Goal: Complete application form: Complete application form

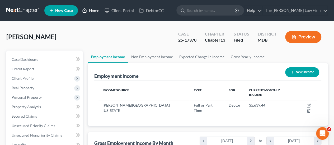
scroll to position [94, 133]
drag, startPoint x: 92, startPoint y: 9, endPoint x: 163, endPoint y: 35, distance: 75.5
click at [92, 9] on link "Home" at bounding box center [90, 10] width 22 height 9
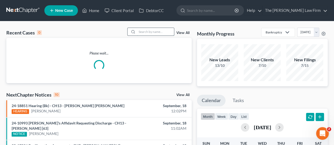
click at [152, 32] on input "search" at bounding box center [155, 32] width 37 height 8
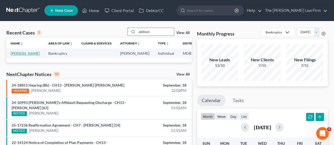
type input "addison"
click at [18, 54] on link "[PERSON_NAME]" at bounding box center [25, 53] width 29 height 4
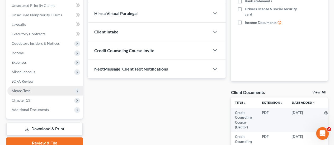
scroll to position [132, 0]
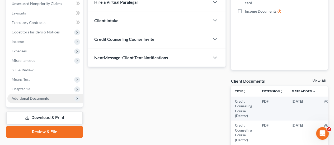
click at [25, 99] on span "Additional Documents" at bounding box center [30, 98] width 37 height 4
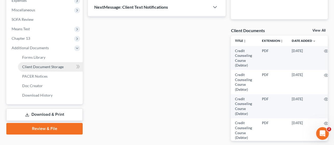
scroll to position [185, 0]
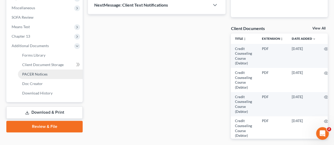
click at [37, 75] on span "PACER Notices" at bounding box center [34, 74] width 25 height 4
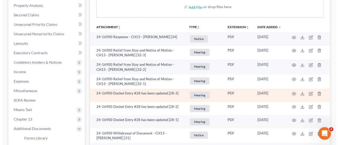
scroll to position [106, 0]
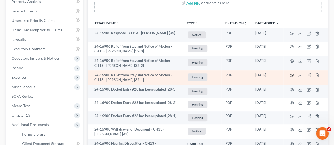
click at [293, 75] on icon "button" at bounding box center [291, 75] width 4 height 4
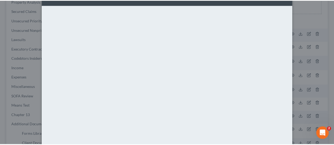
scroll to position [0, 0]
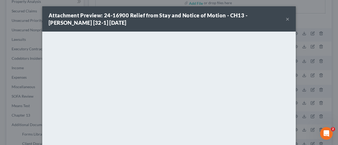
click at [285, 20] on button "×" at bounding box center [287, 19] width 4 height 6
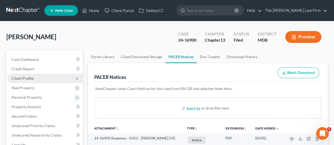
click at [27, 78] on span "Client Profile" at bounding box center [23, 78] width 22 height 4
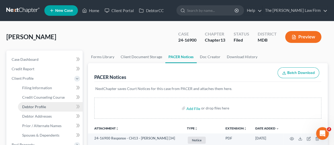
click at [41, 108] on span "Debtor Profile" at bounding box center [34, 107] width 24 height 4
select select "0"
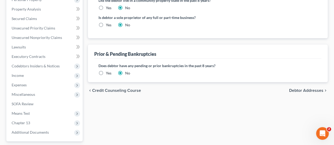
scroll to position [185, 0]
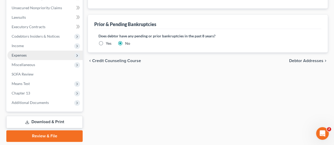
click at [26, 58] on span "Expenses" at bounding box center [44, 55] width 75 height 9
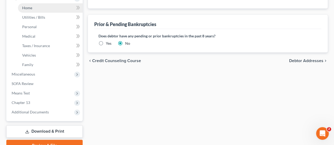
scroll to position [128, 0]
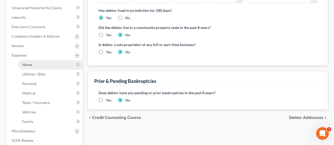
click at [27, 64] on span "Home" at bounding box center [27, 65] width 10 height 4
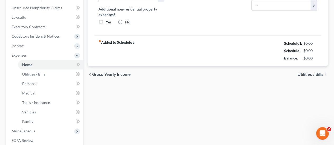
type input "1,360.41"
type input "0.00"
radio input "true"
type input "0.00"
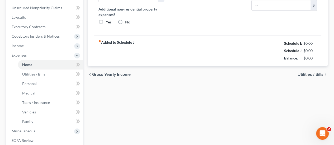
type input "190.00"
type input "0.00"
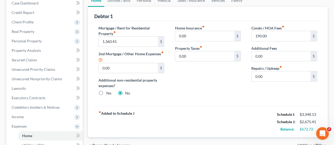
scroll to position [79, 0]
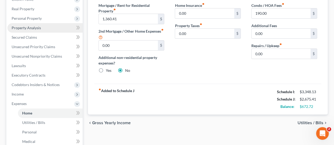
click at [29, 30] on span "Property Analysis" at bounding box center [26, 28] width 29 height 4
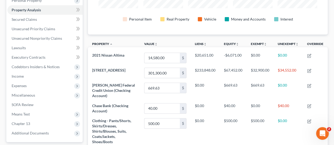
scroll to position [106, 0]
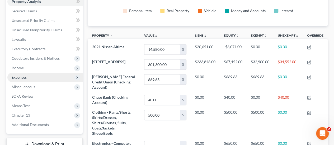
click at [15, 79] on span "Expenses" at bounding box center [19, 77] width 15 height 4
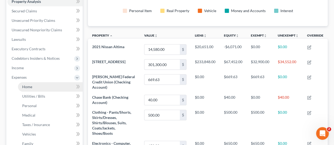
click at [26, 87] on span "Home" at bounding box center [27, 87] width 10 height 4
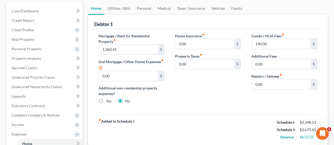
scroll to position [53, 0]
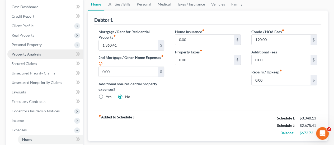
click at [25, 54] on span "Property Analysis" at bounding box center [26, 54] width 29 height 4
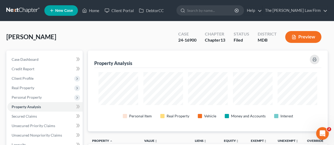
scroll to position [263729, 263570]
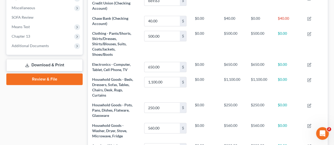
click at [40, 66] on link "Download & Print" at bounding box center [44, 65] width 76 height 12
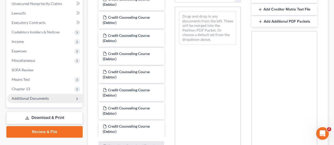
click at [31, 98] on span "Additional Documents" at bounding box center [30, 98] width 37 height 4
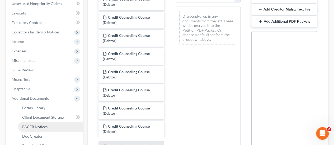
click at [38, 126] on span "PACER Notices" at bounding box center [34, 127] width 25 height 4
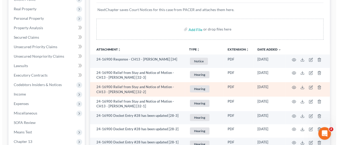
scroll to position [106, 0]
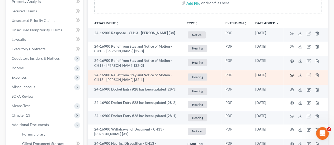
click at [290, 76] on icon "button" at bounding box center [291, 75] width 4 height 4
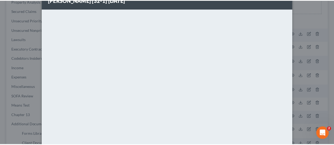
scroll to position [0, 0]
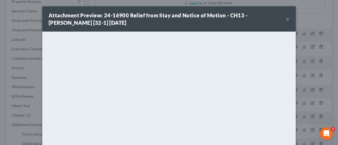
click at [285, 18] on button "×" at bounding box center [287, 19] width 4 height 6
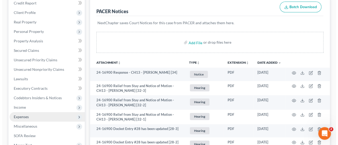
scroll to position [106, 0]
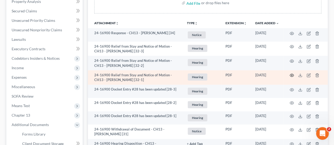
click at [291, 76] on icon "button" at bounding box center [291, 75] width 4 height 4
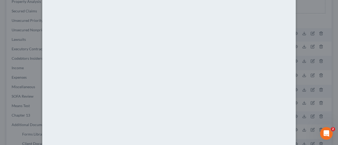
scroll to position [0, 0]
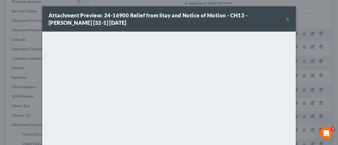
click at [286, 19] on button "×" at bounding box center [287, 19] width 4 height 6
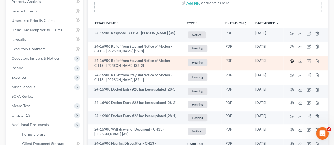
click at [292, 62] on icon "button" at bounding box center [291, 61] width 4 height 4
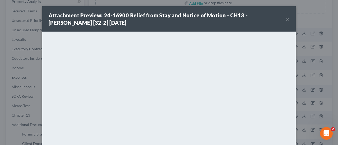
click at [285, 19] on button "×" at bounding box center [287, 19] width 4 height 6
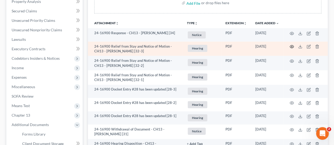
click at [291, 47] on circle "button" at bounding box center [291, 46] width 1 height 1
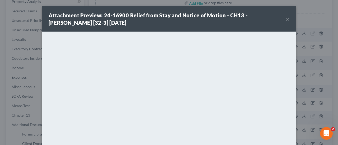
click at [286, 20] on button "×" at bounding box center [287, 19] width 4 height 6
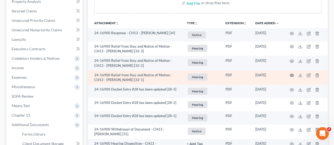
click at [292, 74] on icon "button" at bounding box center [291, 75] width 4 height 4
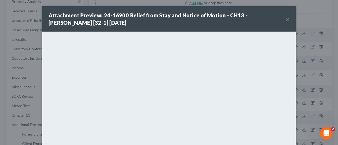
click at [285, 20] on button "×" at bounding box center [287, 19] width 4 height 6
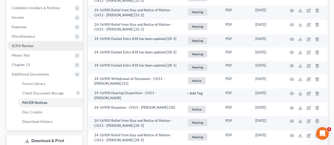
scroll to position [158, 0]
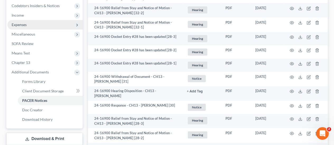
click at [23, 26] on span "Expenses" at bounding box center [19, 24] width 15 height 4
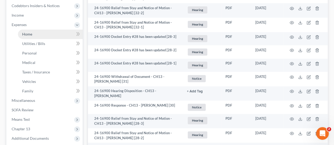
click at [31, 35] on span "Home" at bounding box center [27, 34] width 10 height 4
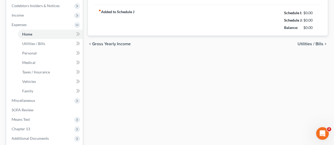
type input "1,360.41"
type input "0.00"
radio input "true"
type input "0.00"
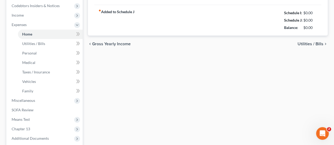
type input "190.00"
type input "0.00"
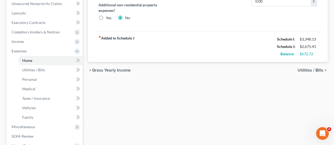
scroll to position [106, 0]
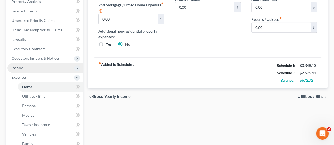
click at [27, 68] on span "Income" at bounding box center [44, 67] width 75 height 9
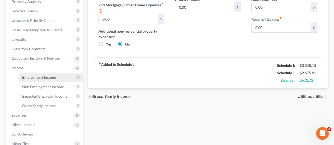
click at [33, 77] on span "Employment Income" at bounding box center [39, 77] width 34 height 4
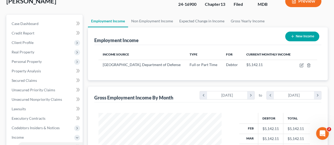
scroll to position [53, 0]
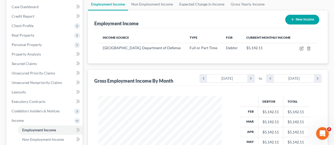
click at [155, 18] on div "Employment Income New Income" at bounding box center [207, 20] width 227 height 18
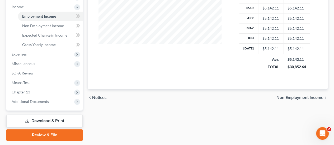
scroll to position [182, 0]
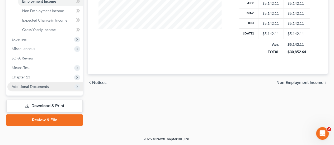
click at [32, 87] on span "Additional Documents" at bounding box center [30, 86] width 37 height 4
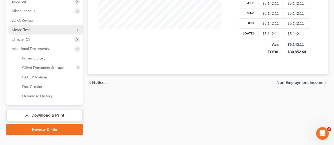
click at [28, 31] on span "Means Test" at bounding box center [21, 29] width 18 height 4
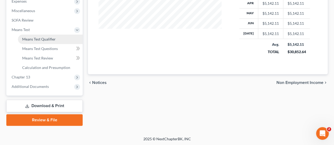
click at [30, 38] on span "Means Test Qualifier" at bounding box center [39, 39] width 34 height 4
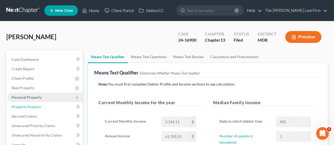
drag, startPoint x: 28, startPoint y: 109, endPoint x: 64, endPoint y: 100, distance: 36.5
click at [28, 109] on span "Property Analysis" at bounding box center [26, 107] width 29 height 4
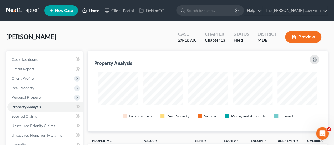
drag, startPoint x: 97, startPoint y: 11, endPoint x: 130, endPoint y: 27, distance: 36.9
click at [97, 11] on link "Home" at bounding box center [90, 10] width 22 height 9
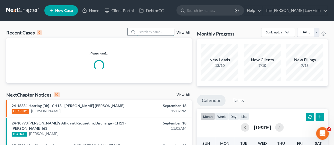
click at [147, 32] on input "search" at bounding box center [155, 32] width 37 height 8
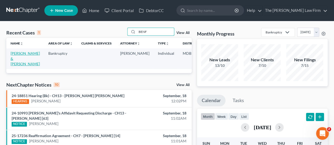
type input "BENF"
click at [20, 54] on link "[PERSON_NAME] & [PERSON_NAME]" at bounding box center [25, 58] width 29 height 15
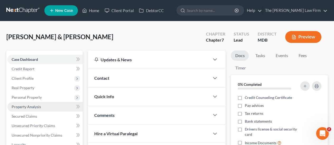
click at [27, 108] on span "Property Analysis" at bounding box center [26, 107] width 29 height 4
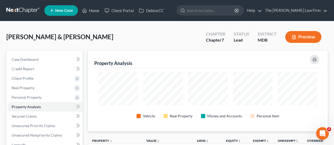
scroll to position [81, 240]
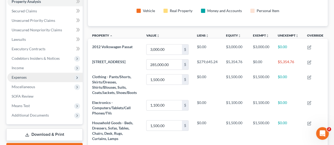
click at [19, 78] on span "Expenses" at bounding box center [19, 77] width 15 height 4
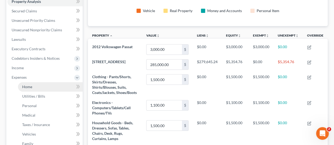
click at [26, 88] on span "Home" at bounding box center [27, 87] width 10 height 4
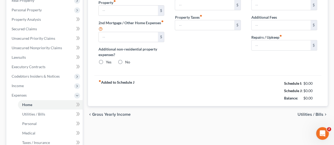
type input "2,505.00"
type input "0.00"
radio input "true"
type input "411.00"
type input "0.00"
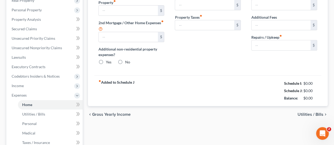
type input "46.00"
type input "0.00"
type input "200.00"
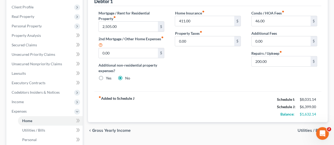
scroll to position [53, 0]
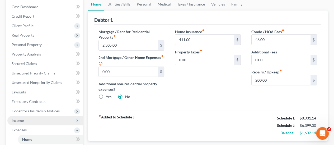
click at [23, 118] on span "Income" at bounding box center [44, 120] width 75 height 9
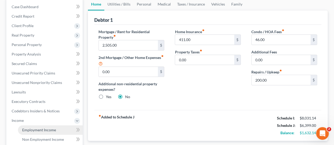
click at [37, 133] on link "Employment Income" at bounding box center [50, 130] width 65 height 9
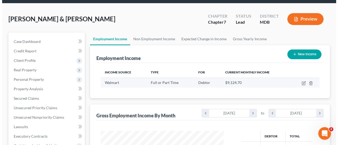
scroll to position [26, 0]
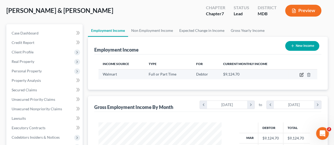
click at [300, 74] on icon "button" at bounding box center [300, 75] width 3 height 3
select select "0"
select select "2"
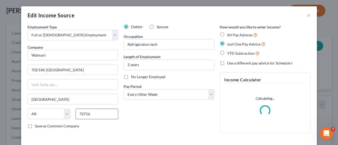
scroll to position [44, 0]
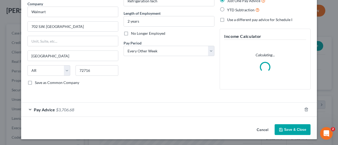
click at [58, 110] on span "$3,706.68" at bounding box center [65, 109] width 18 height 5
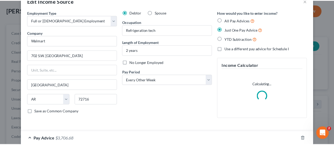
scroll to position [0, 0]
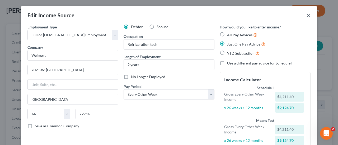
click at [307, 16] on button "×" at bounding box center [309, 15] width 4 height 6
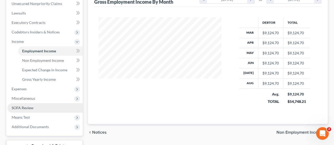
scroll to position [158, 0]
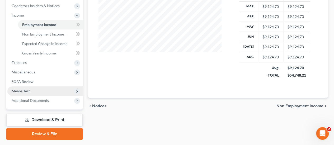
click at [24, 92] on span "Means Test" at bounding box center [21, 91] width 18 height 4
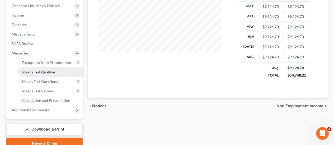
click at [38, 73] on span "Means Test Qualifier" at bounding box center [39, 72] width 34 height 4
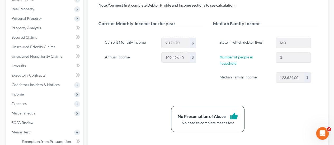
scroll to position [106, 0]
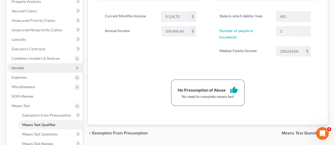
click at [14, 70] on span "Income" at bounding box center [18, 68] width 12 height 4
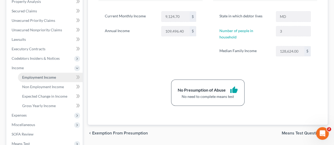
click at [37, 80] on link "Employment Income" at bounding box center [50, 77] width 65 height 9
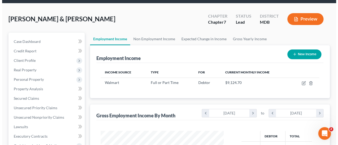
scroll to position [26, 0]
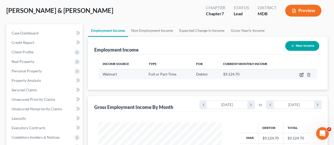
click at [303, 74] on icon "button" at bounding box center [301, 75] width 4 height 4
select select "0"
select select "2"
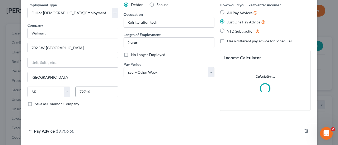
scroll to position [44, 0]
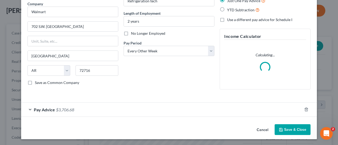
click at [70, 109] on span "$3,706.68" at bounding box center [65, 109] width 18 height 5
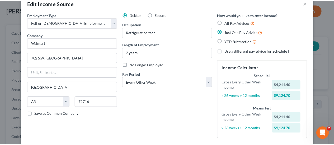
scroll to position [0, 0]
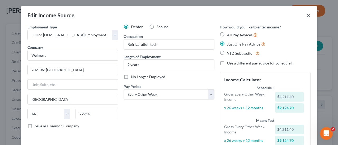
click at [308, 16] on button "×" at bounding box center [309, 15] width 4 height 6
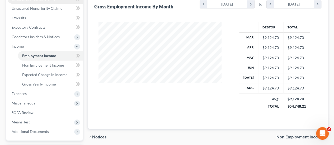
scroll to position [132, 0]
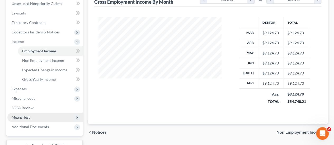
click at [24, 116] on span "Means Test" at bounding box center [21, 117] width 18 height 4
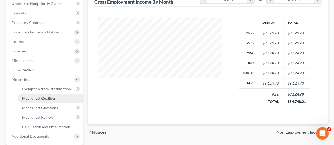
click at [43, 100] on span "Means Test Qualifier" at bounding box center [39, 98] width 34 height 4
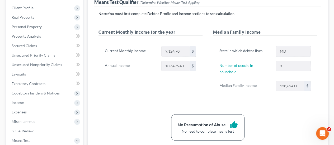
scroll to position [79, 0]
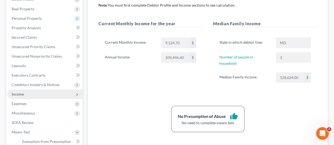
click at [21, 92] on span "Income" at bounding box center [18, 94] width 12 height 4
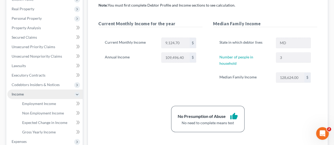
click at [22, 92] on span "Income" at bounding box center [18, 94] width 12 height 4
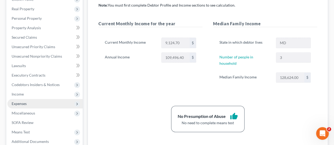
click at [26, 105] on span "Expenses" at bounding box center [19, 104] width 15 height 4
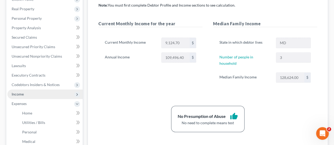
click at [22, 98] on span "Income" at bounding box center [44, 94] width 75 height 9
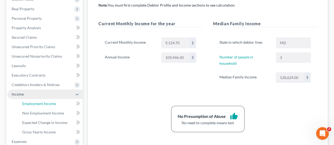
drag, startPoint x: 25, startPoint y: 105, endPoint x: 81, endPoint y: 93, distance: 57.2
click at [25, 105] on span "Employment Income" at bounding box center [39, 104] width 34 height 4
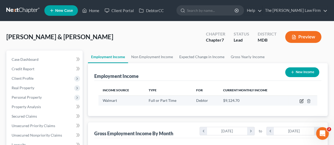
click at [302, 102] on icon "button" at bounding box center [301, 101] width 4 height 4
select select "0"
select select "2"
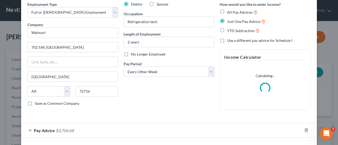
scroll to position [44, 0]
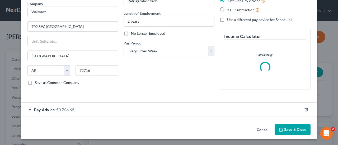
click at [69, 108] on span "$3,706.68" at bounding box center [65, 109] width 18 height 5
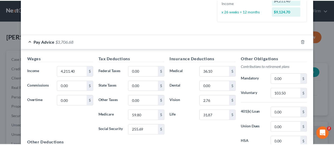
scroll to position [0, 0]
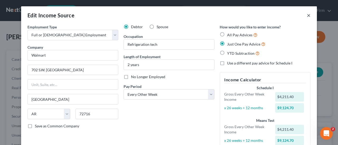
click at [308, 15] on button "×" at bounding box center [309, 15] width 4 height 6
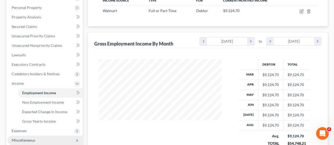
scroll to position [106, 0]
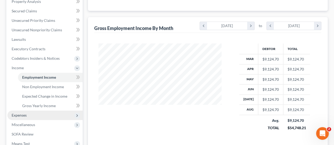
click at [26, 117] on span "Expenses" at bounding box center [19, 115] width 15 height 4
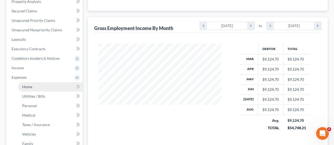
click at [30, 86] on span "Home" at bounding box center [27, 87] width 10 height 4
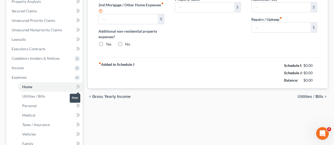
type input "2,505.00"
type input "0.00"
radio input "true"
type input "411.00"
type input "0.00"
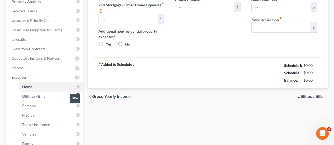
type input "46.00"
type input "0.00"
type input "200.00"
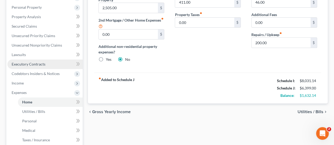
scroll to position [79, 0]
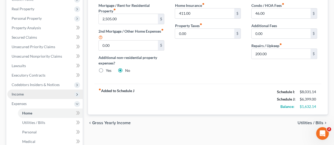
click at [16, 94] on span "Income" at bounding box center [18, 94] width 12 height 4
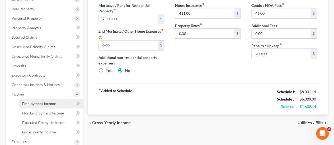
click at [33, 104] on span "Employment Income" at bounding box center [39, 104] width 34 height 4
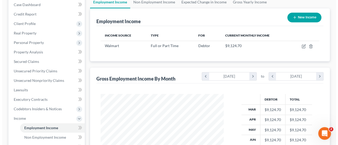
scroll to position [53, 0]
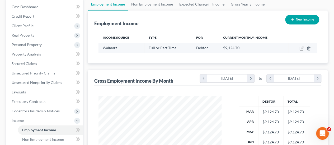
click at [300, 47] on icon "button" at bounding box center [301, 48] width 4 height 4
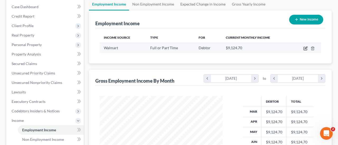
select select "0"
select select "2"
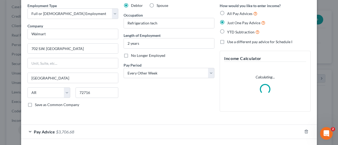
scroll to position [44, 0]
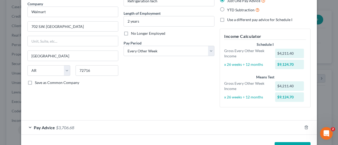
click at [62, 113] on div "Employment Type * Select Full or [DEMOGRAPHIC_DATA] Employment Self Employment …" at bounding box center [169, 49] width 288 height 136
click at [60, 127] on span "$3,706.68" at bounding box center [65, 127] width 18 height 5
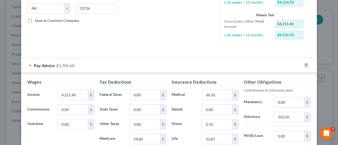
scroll to position [149, 0]
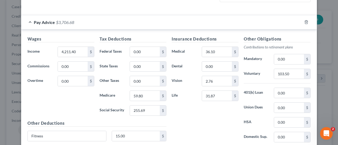
click at [91, 39] on h5 "Wages" at bounding box center [60, 39] width 67 height 7
click at [80, 53] on input "4,211.40" at bounding box center [73, 52] width 30 height 10
type input "4,270"
click at [144, 52] on input "0.00" at bounding box center [145, 52] width 30 height 10
type input "574.76"
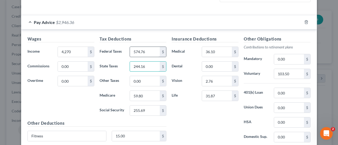
type input "244.16"
type input "1"
type input "130.81"
type input "61.14"
type input "261.43"
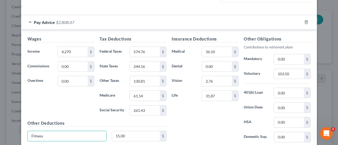
click at [185, 112] on div "Insurance Deductions Medical 36.10 $ Dental 0.00 $ Vision 2.76 $ Life 31.87 $" at bounding box center [205, 91] width 72 height 111
click at [198, 118] on div "Insurance Deductions Medical 36.10 $ Dental 0.00 $ Vision 2.76 $ Life 31.87 $" at bounding box center [205, 91] width 72 height 111
click at [218, 52] on input "36.10" at bounding box center [217, 52] width 30 height 10
click at [203, 117] on div "Insurance Deductions Medical 36.10 $ Dental 0.00 $ Vision 2.76 $ Life 31.87 $" at bounding box center [205, 91] width 72 height 111
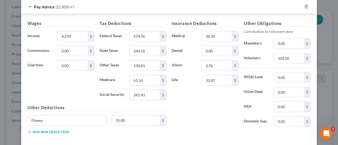
scroll to position [175, 0]
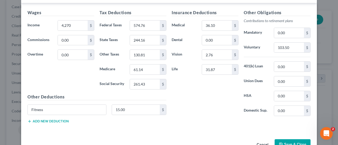
drag, startPoint x: 198, startPoint y: 105, endPoint x: 193, endPoint y: 105, distance: 4.5
click at [197, 105] on div "Insurance Deductions Medical 36.10 $ Dental 0.00 $ Vision 2.76 $ Life 31.87 $" at bounding box center [205, 64] width 72 height 111
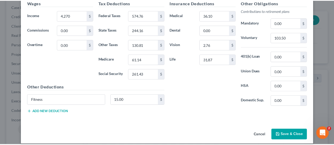
scroll to position [189, 0]
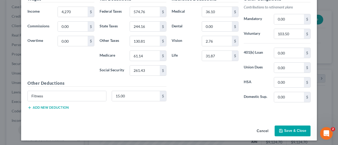
click at [295, 130] on button "Save & Close" at bounding box center [292, 131] width 36 height 11
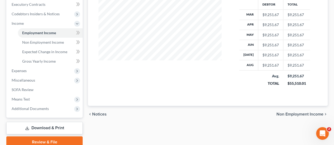
scroll to position [158, 0]
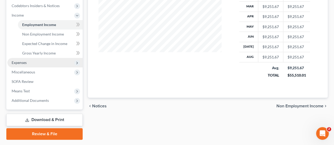
click at [25, 63] on span "Expenses" at bounding box center [19, 62] width 15 height 4
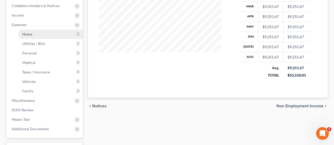
click at [28, 35] on span "Home" at bounding box center [27, 34] width 10 height 4
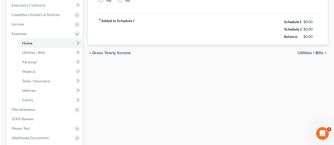
type input "2,505.00"
type input "0.00"
radio input "true"
type input "411.00"
type input "0.00"
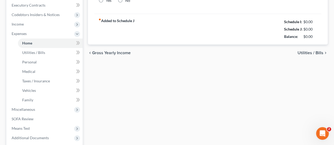
type input "46.00"
type input "0.00"
type input "200.00"
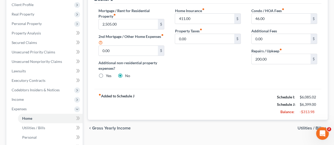
scroll to position [79, 0]
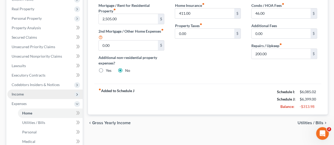
click at [23, 96] on span "Income" at bounding box center [18, 94] width 12 height 4
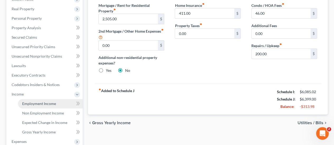
click at [44, 106] on span "Employment Income" at bounding box center [39, 104] width 34 height 4
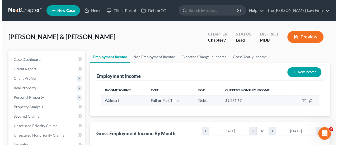
scroll to position [94, 133]
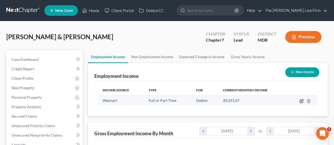
click at [300, 101] on icon "button" at bounding box center [301, 101] width 4 height 4
select select "0"
select select "2"
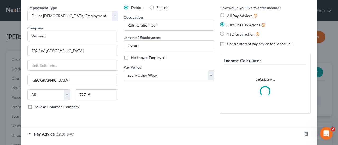
scroll to position [44, 0]
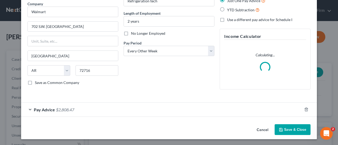
click at [58, 112] on span "$2,808.47" at bounding box center [65, 109] width 18 height 5
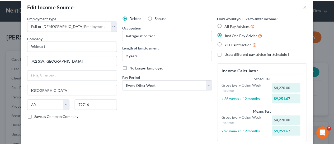
scroll to position [0, 0]
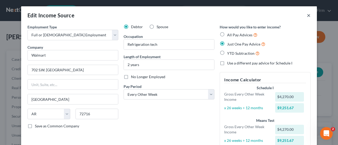
click at [307, 17] on button "×" at bounding box center [309, 15] width 4 height 6
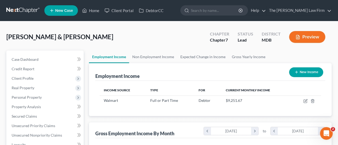
scroll to position [263716, 263676]
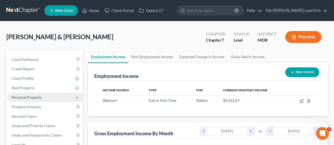
drag, startPoint x: 26, startPoint y: 91, endPoint x: 50, endPoint y: 94, distance: 23.9
click at [26, 91] on span "Real Property" at bounding box center [44, 87] width 75 height 9
click at [34, 96] on span "Properties Owned" at bounding box center [37, 97] width 30 height 4
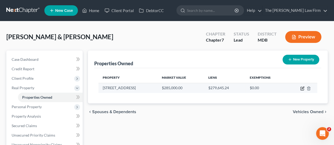
click at [301, 89] on icon "button" at bounding box center [302, 88] width 2 height 2
select select "21"
select select "0"
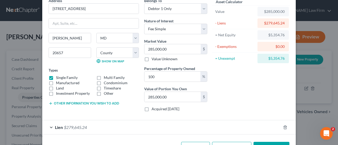
scroll to position [44, 0]
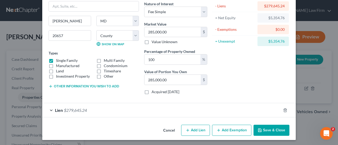
click at [75, 109] on span "$279,645.24" at bounding box center [75, 110] width 23 height 5
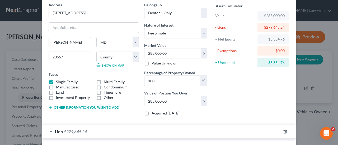
scroll to position [17, 0]
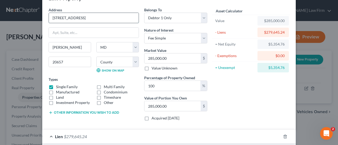
drag, startPoint x: 92, startPoint y: 18, endPoint x: 47, endPoint y: 16, distance: 45.2
click at [49, 16] on input "[STREET_ADDRESS]" at bounding box center [94, 18] width 90 height 10
click at [169, 59] on input "285,000.00" at bounding box center [172, 59] width 56 height 10
type input "3"
type input "3.00"
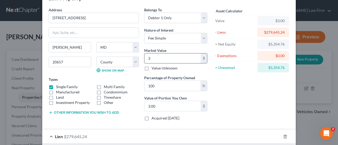
type input "34"
type input "34.00"
type input "346"
type input "346.00"
type input "3,460"
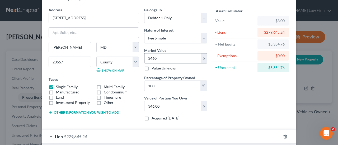
type input "3,460.00"
type input "34,600"
type input "34,600.00"
type input "34,6000"
type input "346,000.00"
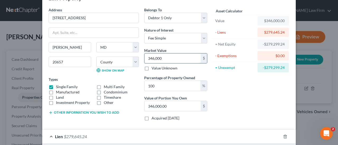
type input "346,000"
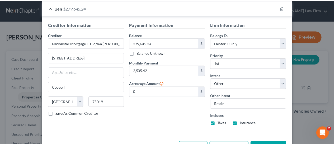
scroll to position [163, 0]
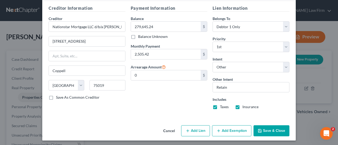
click at [269, 129] on button "Save & Close" at bounding box center [271, 131] width 36 height 11
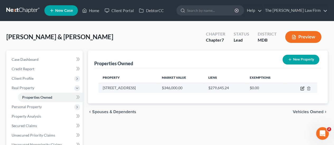
click at [301, 90] on icon "button" at bounding box center [301, 88] width 3 height 3
select select "21"
select select "4"
select select "0"
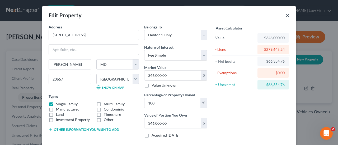
click at [285, 18] on button "×" at bounding box center [287, 15] width 4 height 6
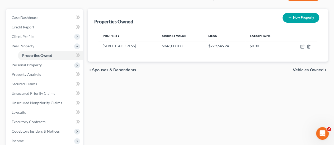
scroll to position [53, 0]
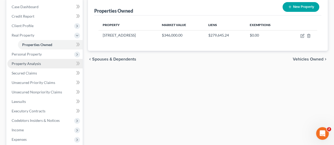
click at [28, 62] on span "Property Analysis" at bounding box center [26, 63] width 29 height 4
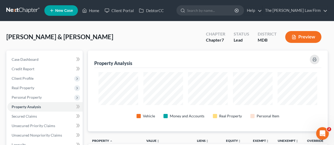
scroll to position [81, 240]
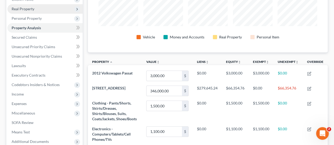
click at [26, 11] on span "Real Property" at bounding box center [44, 8] width 75 height 9
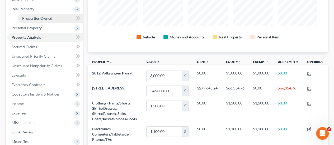
click at [37, 15] on link "Properties Owned" at bounding box center [50, 18] width 65 height 9
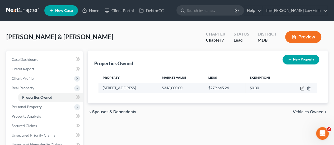
click at [301, 88] on icon "button" at bounding box center [302, 89] width 4 height 4
select select "21"
select select "4"
select select "0"
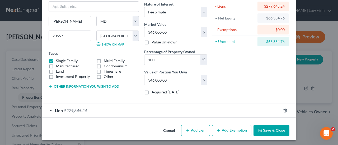
scroll to position [44, 0]
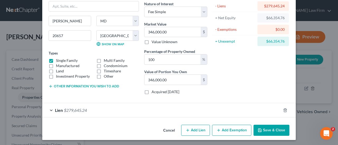
click at [226, 130] on button "Add Exemption" at bounding box center [231, 130] width 39 height 11
select select "2"
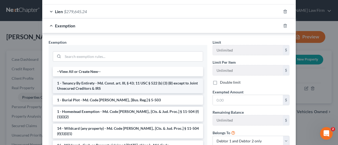
scroll to position [149, 0]
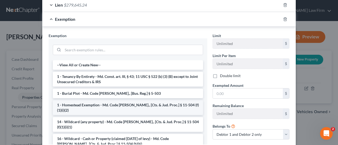
click at [90, 103] on li "1 - Homestead Exemption - Md. Code [PERSON_NAME]., [Cts. & Jud. Proc.] § 11-504…" at bounding box center [128, 108] width 150 height 15
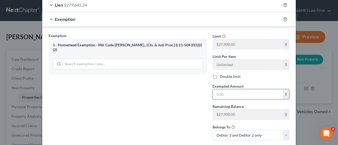
drag, startPoint x: 219, startPoint y: 95, endPoint x: 214, endPoint y: 93, distance: 5.4
click at [219, 95] on input "text" at bounding box center [248, 94] width 70 height 10
type input "27,900"
click at [143, 110] on div "Exemption Set must be selected for CA. Exemption * 1 - Homestead Exemption - Md…" at bounding box center [128, 89] width 164 height 112
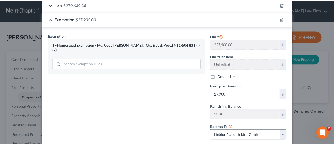
scroll to position [180, 0]
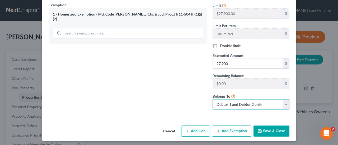
click at [246, 106] on select "Debtor 1 only Debtor 2 only Debtor 1 and Debtor 2 only" at bounding box center [250, 104] width 77 height 11
select select "0"
click at [212, 99] on select "Debtor 1 only Debtor 2 only Debtor 1 and Debtor 2 only" at bounding box center [250, 104] width 77 height 11
click at [274, 128] on button "Save & Close" at bounding box center [271, 131] width 36 height 11
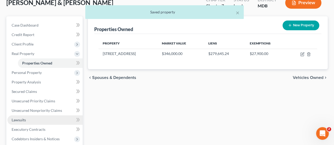
scroll to position [53, 0]
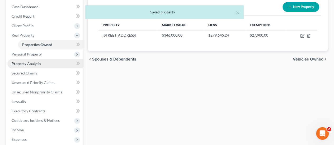
click at [28, 62] on span "Property Analysis" at bounding box center [26, 63] width 29 height 4
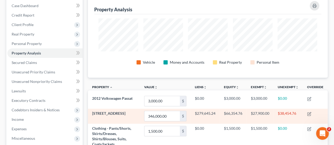
scroll to position [79, 0]
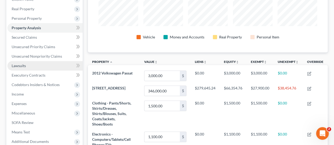
click at [17, 65] on span "Lawsuits" at bounding box center [19, 66] width 14 height 4
